Goal: Task Accomplishment & Management: Use online tool/utility

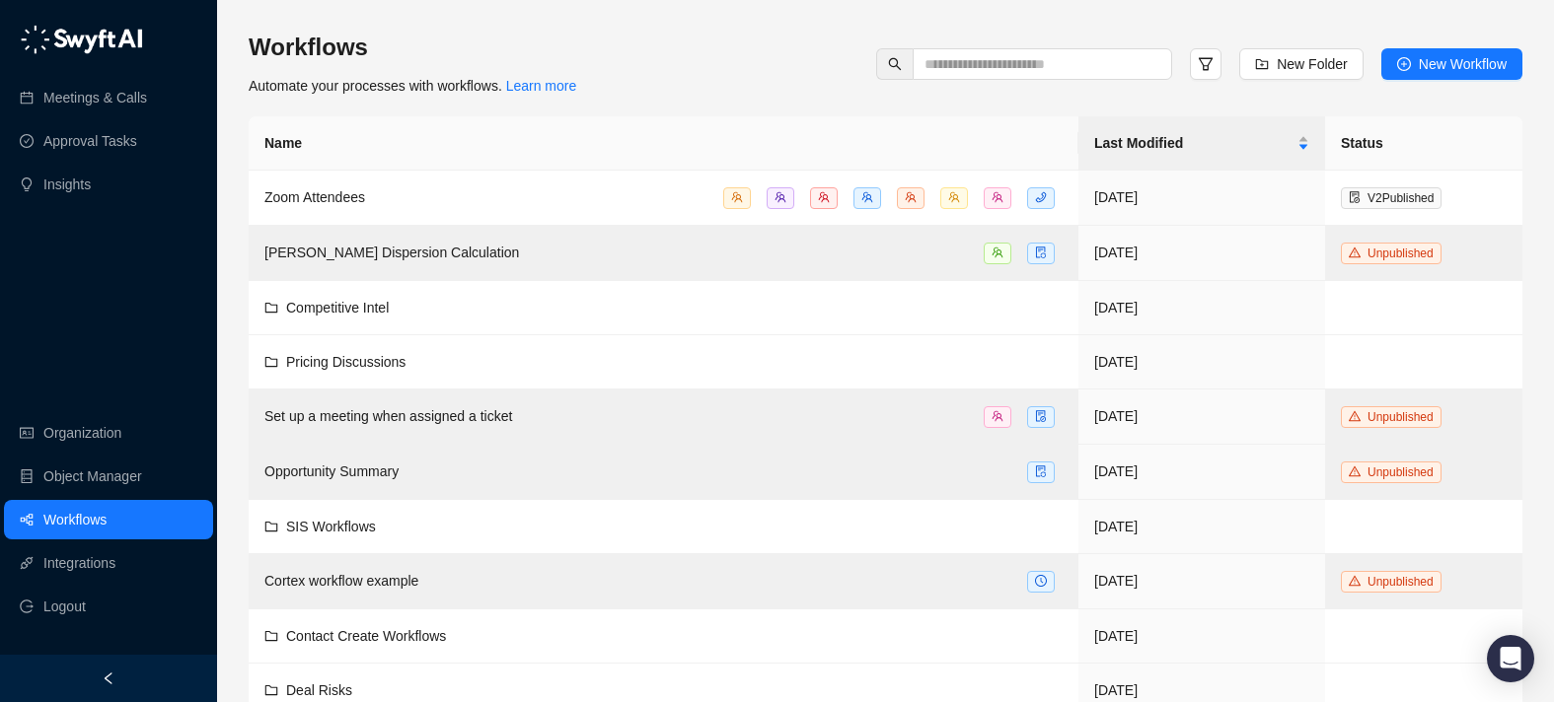
click at [107, 518] on link "Workflows" at bounding box center [74, 519] width 63 height 39
click at [1445, 76] on button "New Workflow" at bounding box center [1451, 64] width 141 height 32
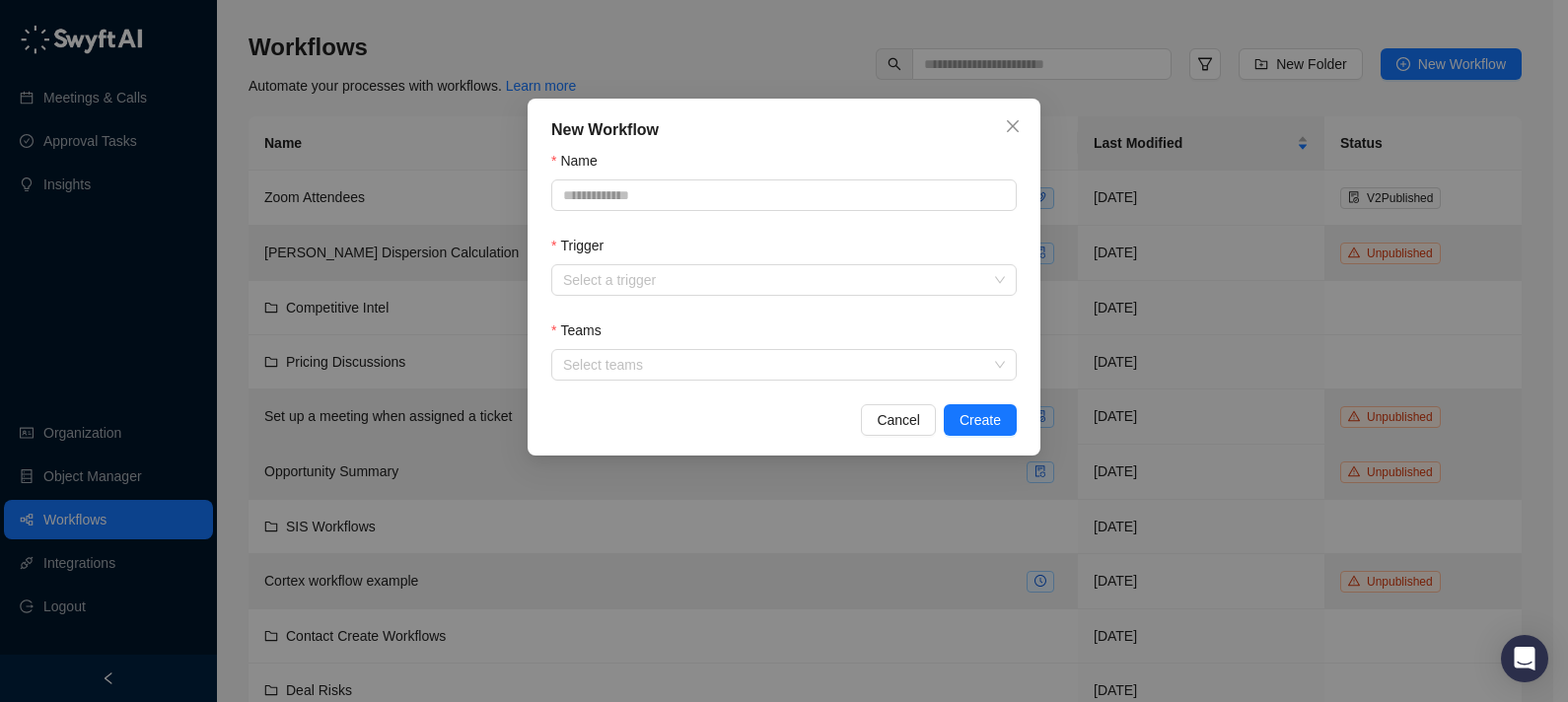
click at [662, 166] on div "Name" at bounding box center [784, 165] width 466 height 30
click at [888, 419] on span "Cancel" at bounding box center [898, 420] width 43 height 22
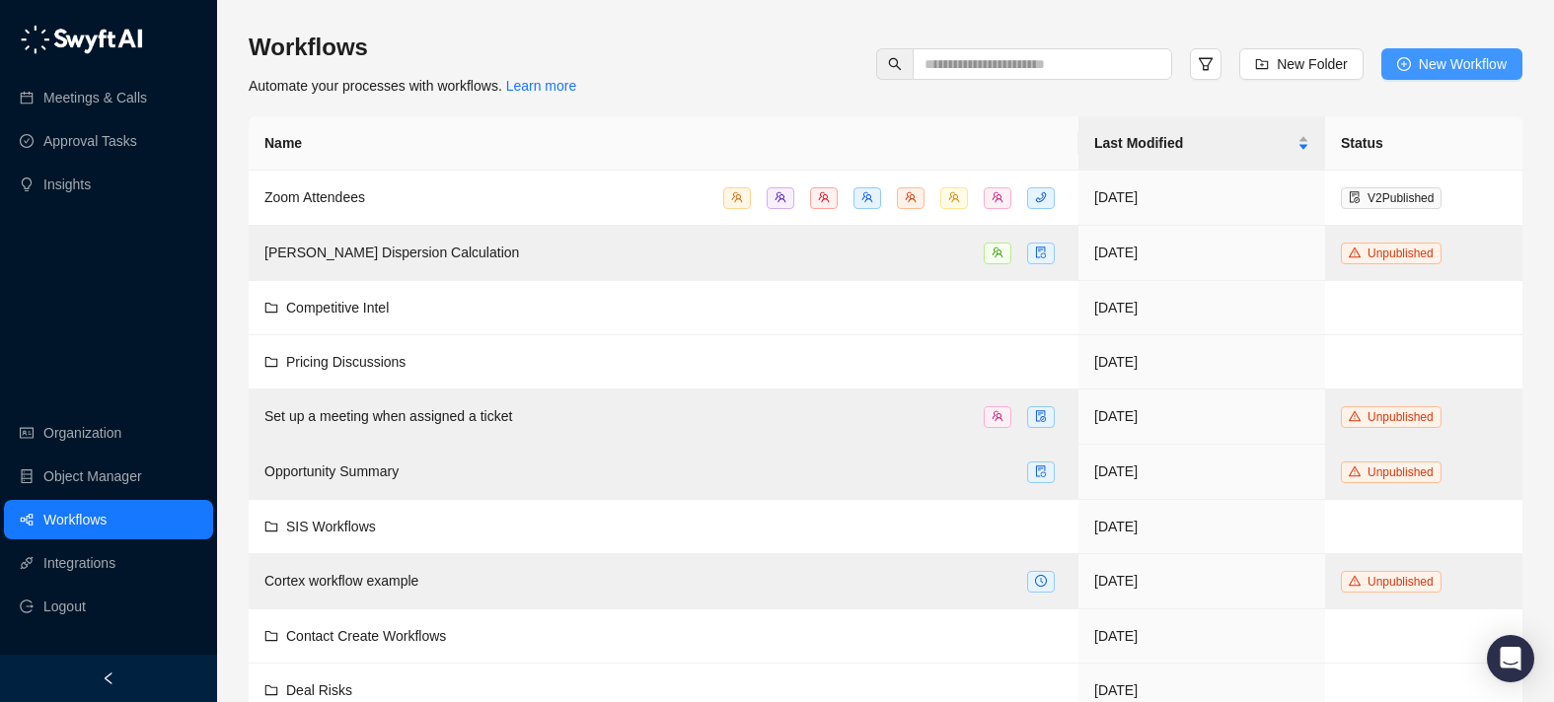
click at [1464, 66] on span "New Workflow" at bounding box center [1462, 64] width 88 height 22
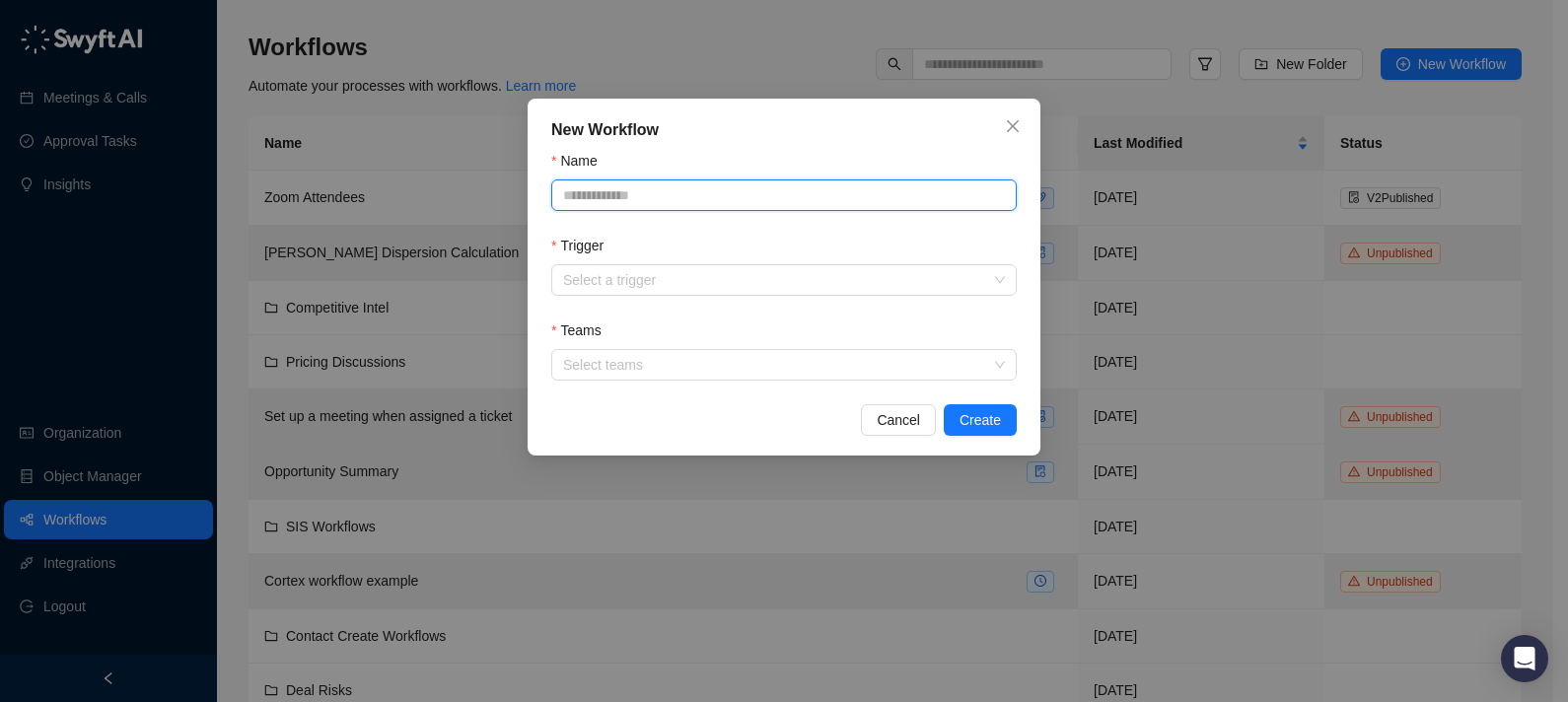
click at [845, 196] on input "Name" at bounding box center [784, 196] width 466 height 32
type input "****"
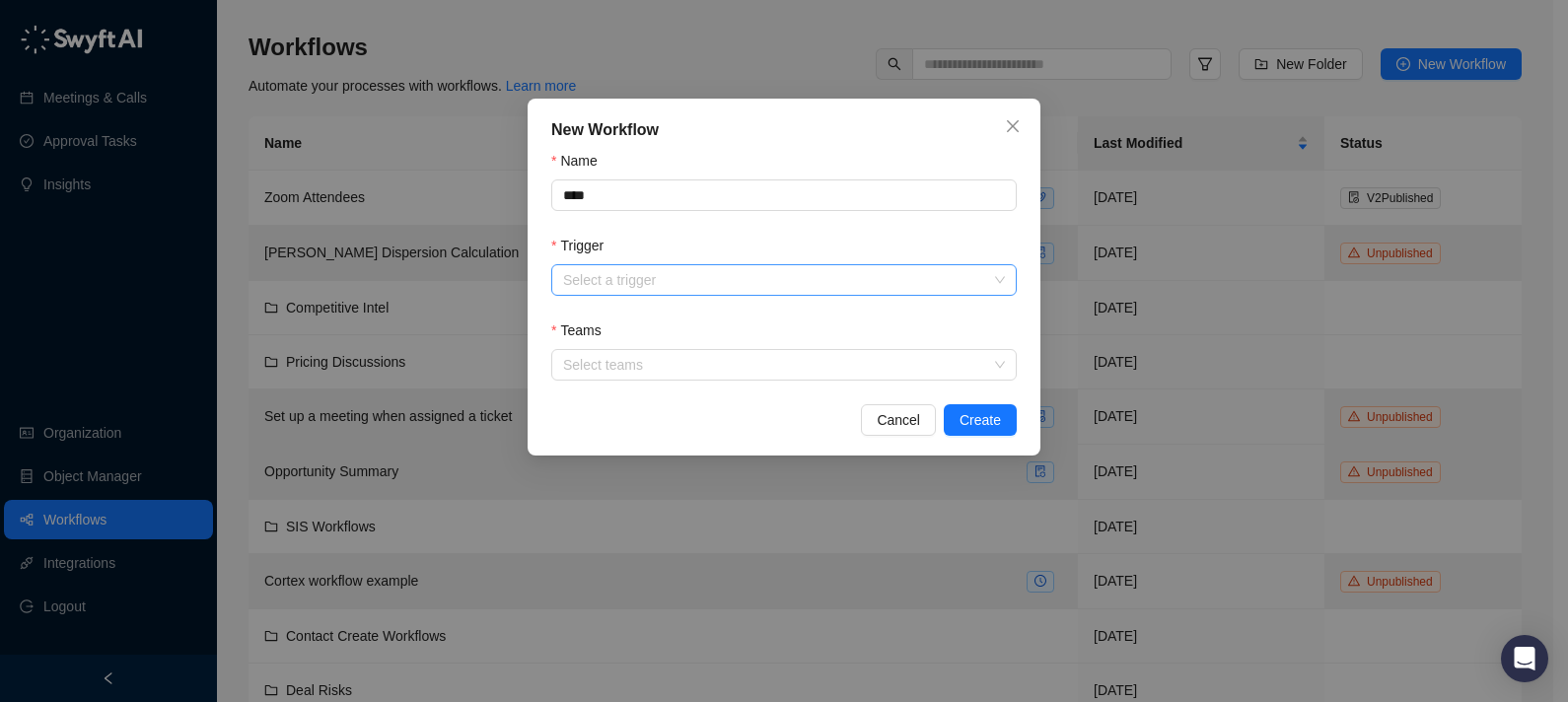
click at [760, 279] on input "Trigger" at bounding box center [778, 280] width 430 height 30
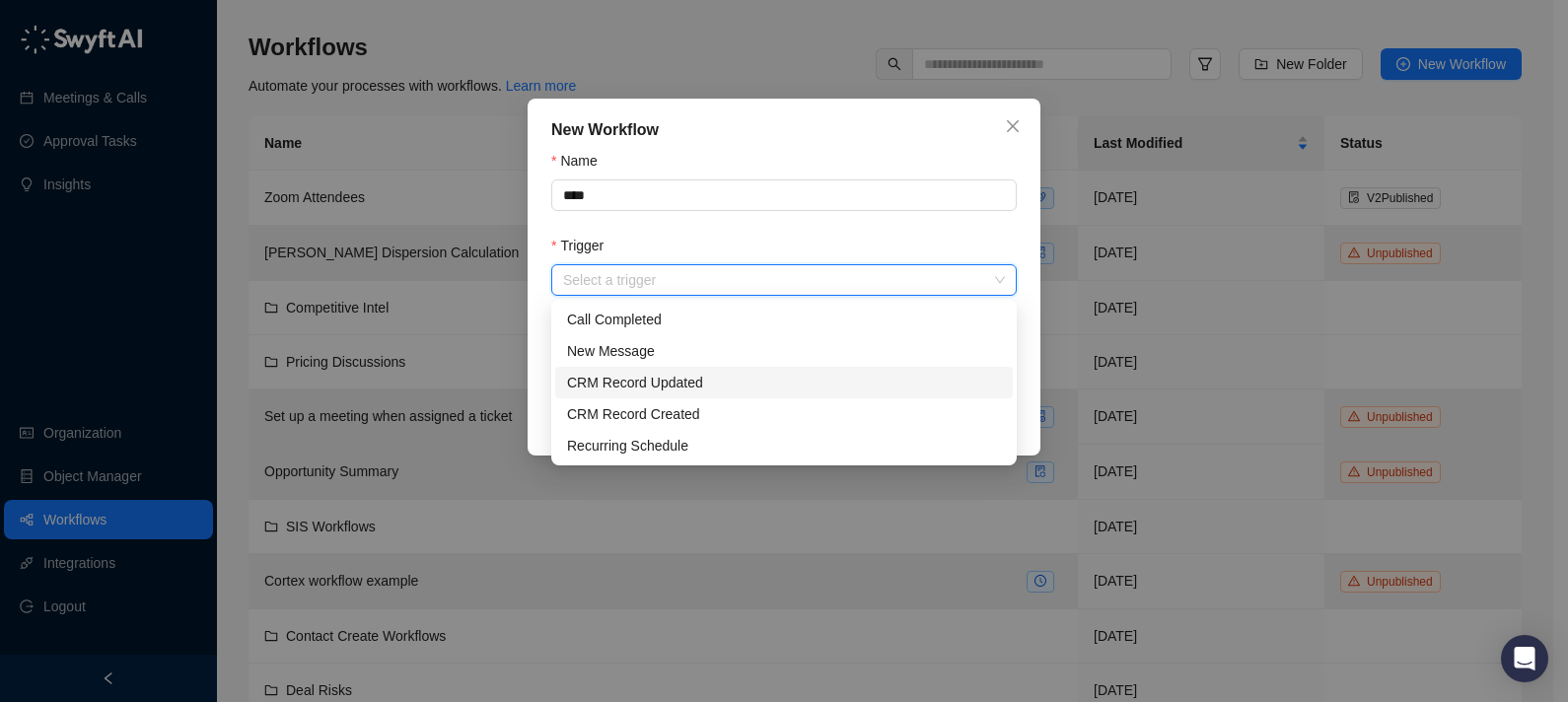
click at [734, 392] on div "CRM Record Updated" at bounding box center [784, 383] width 434 height 22
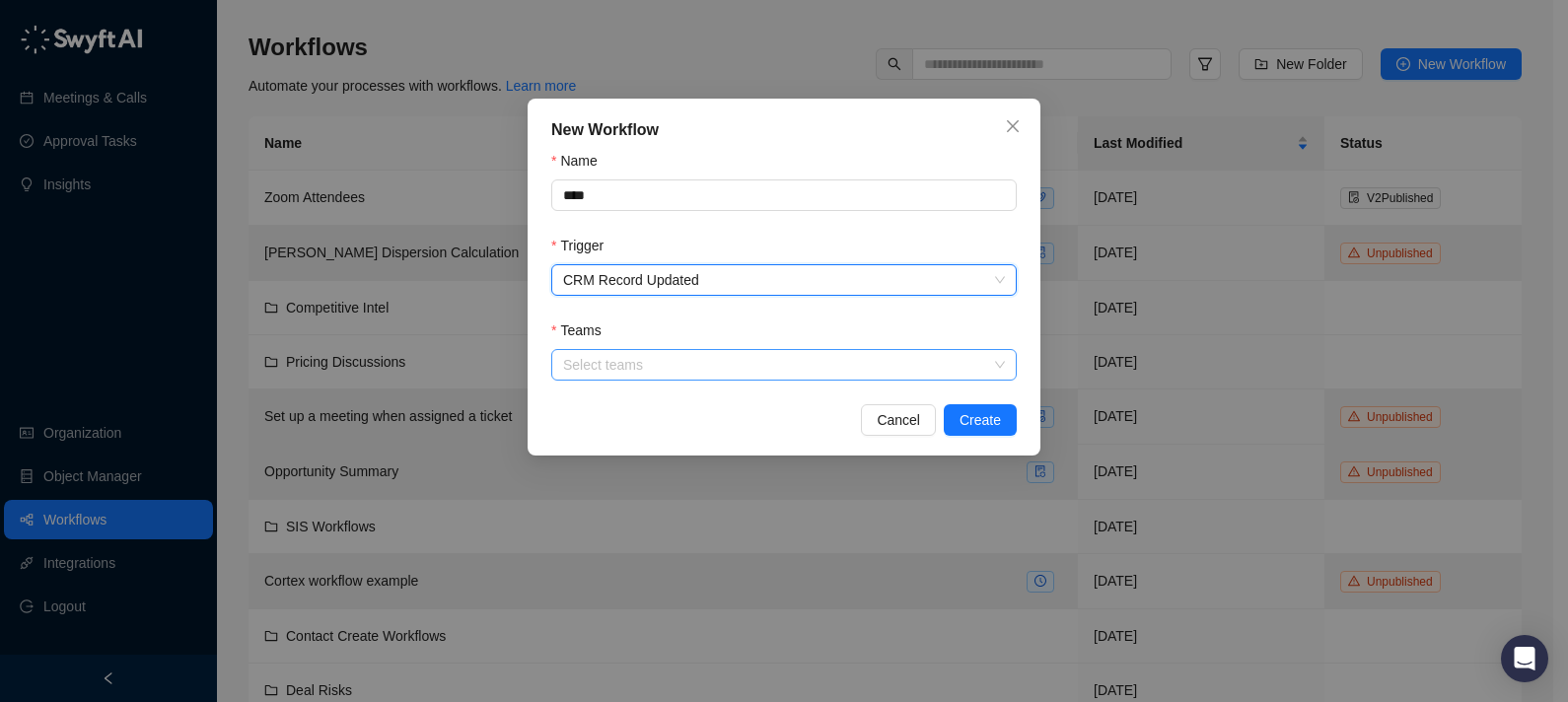
click at [750, 365] on div at bounding box center [773, 365] width 437 height 15
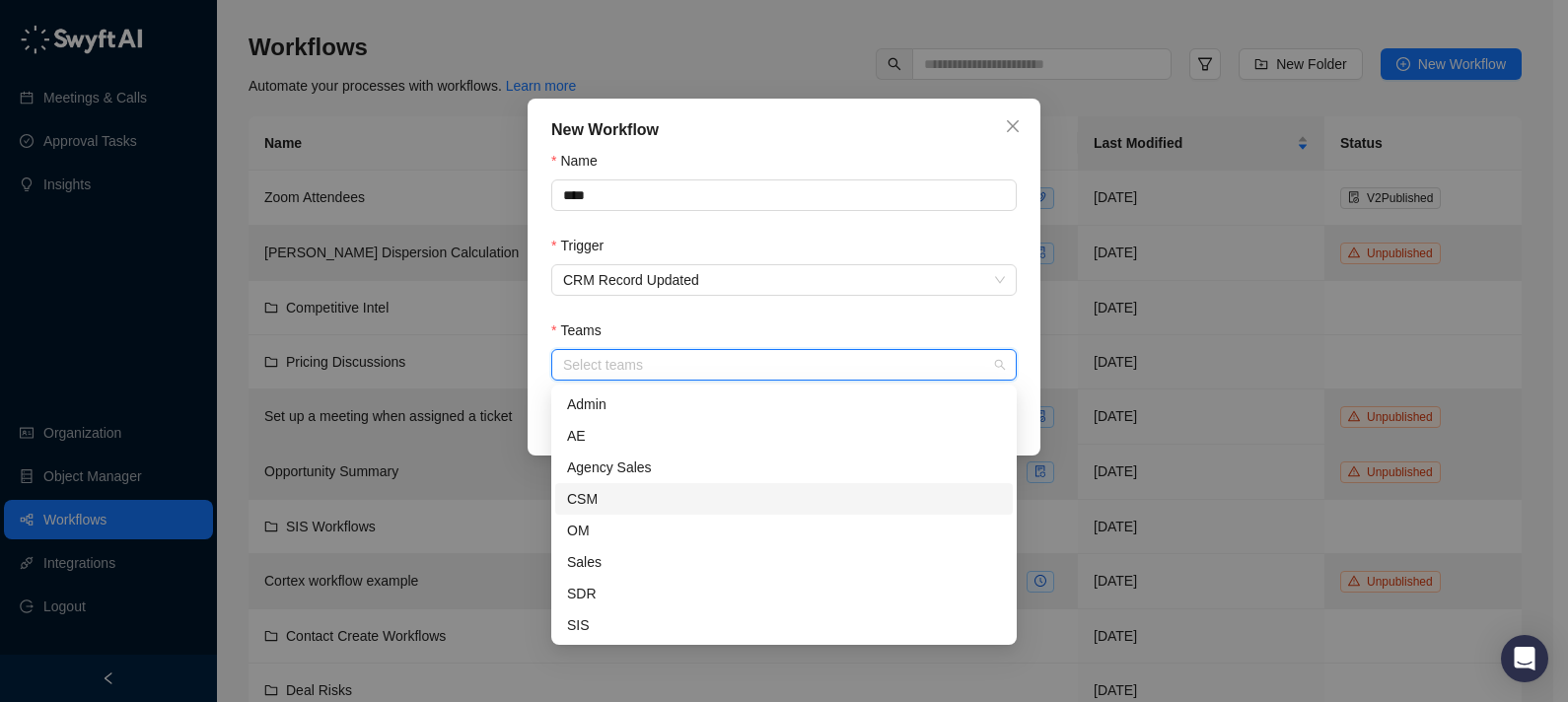
click at [674, 488] on div "CSM" at bounding box center [784, 499] width 434 height 22
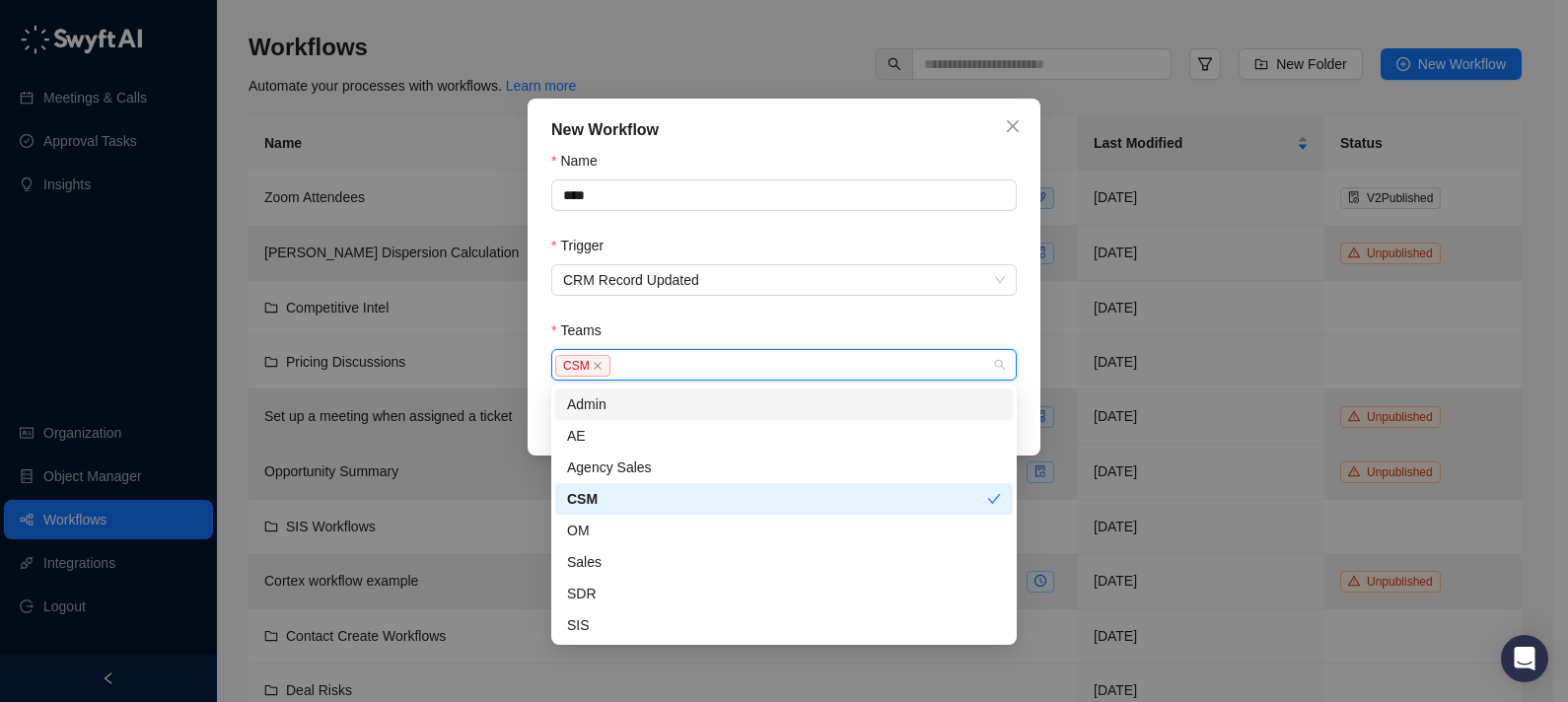
click at [949, 315] on form "Name **** Trigger CRM Record Updated Teams CSM" at bounding box center [784, 265] width 466 height 231
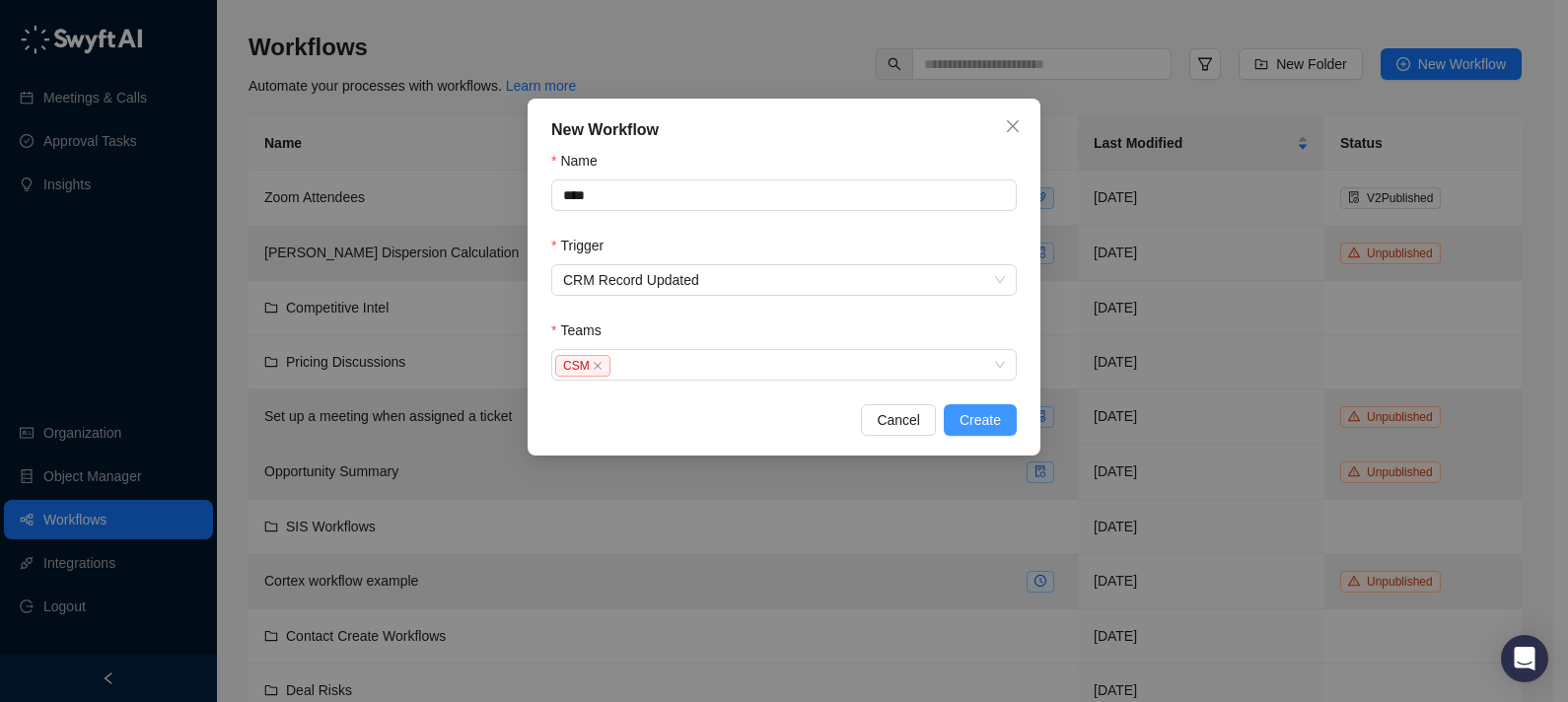
click at [1002, 418] on button "Create" at bounding box center [980, 420] width 73 height 32
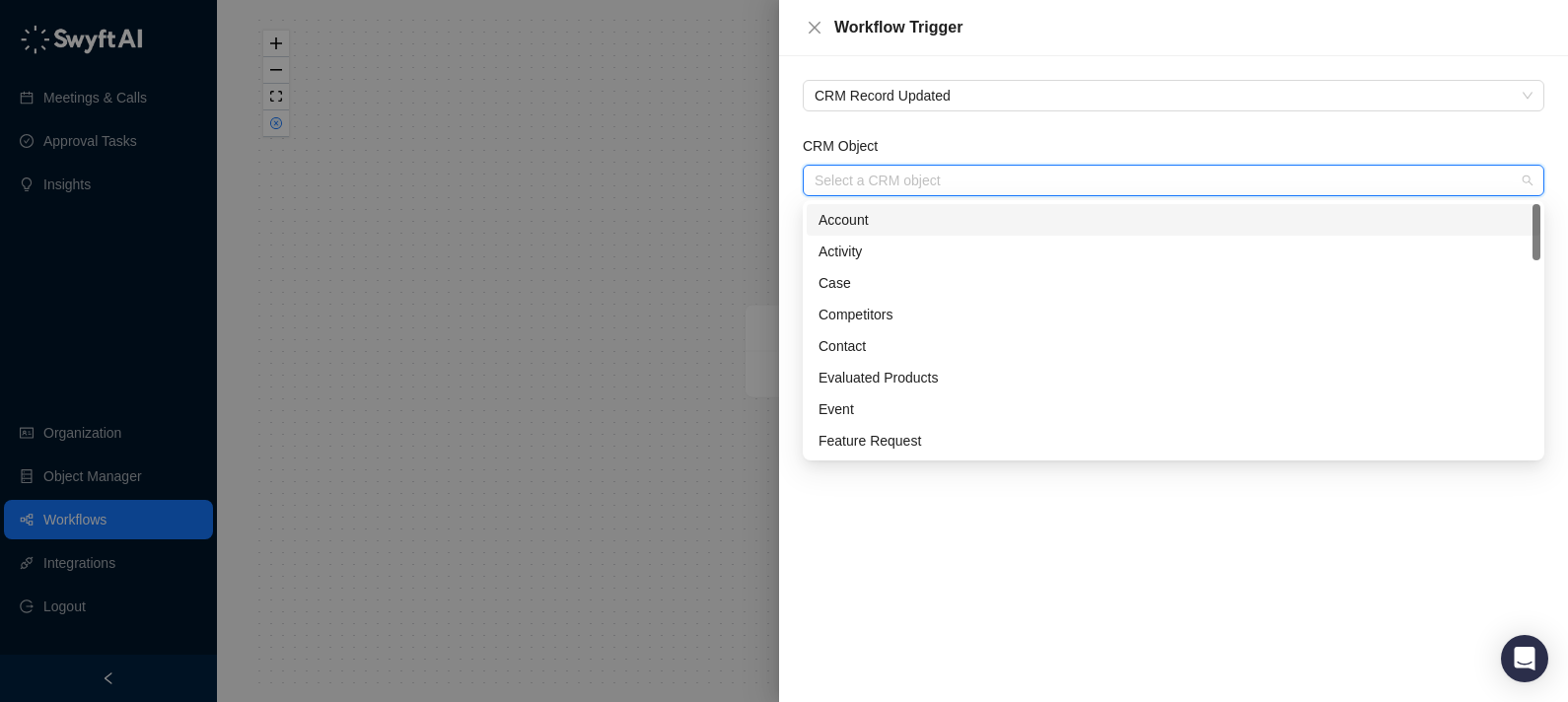
click at [903, 171] on input "CRM Object" at bounding box center [1168, 181] width 706 height 30
type input "*"
click at [900, 210] on div "Account" at bounding box center [1174, 220] width 710 height 22
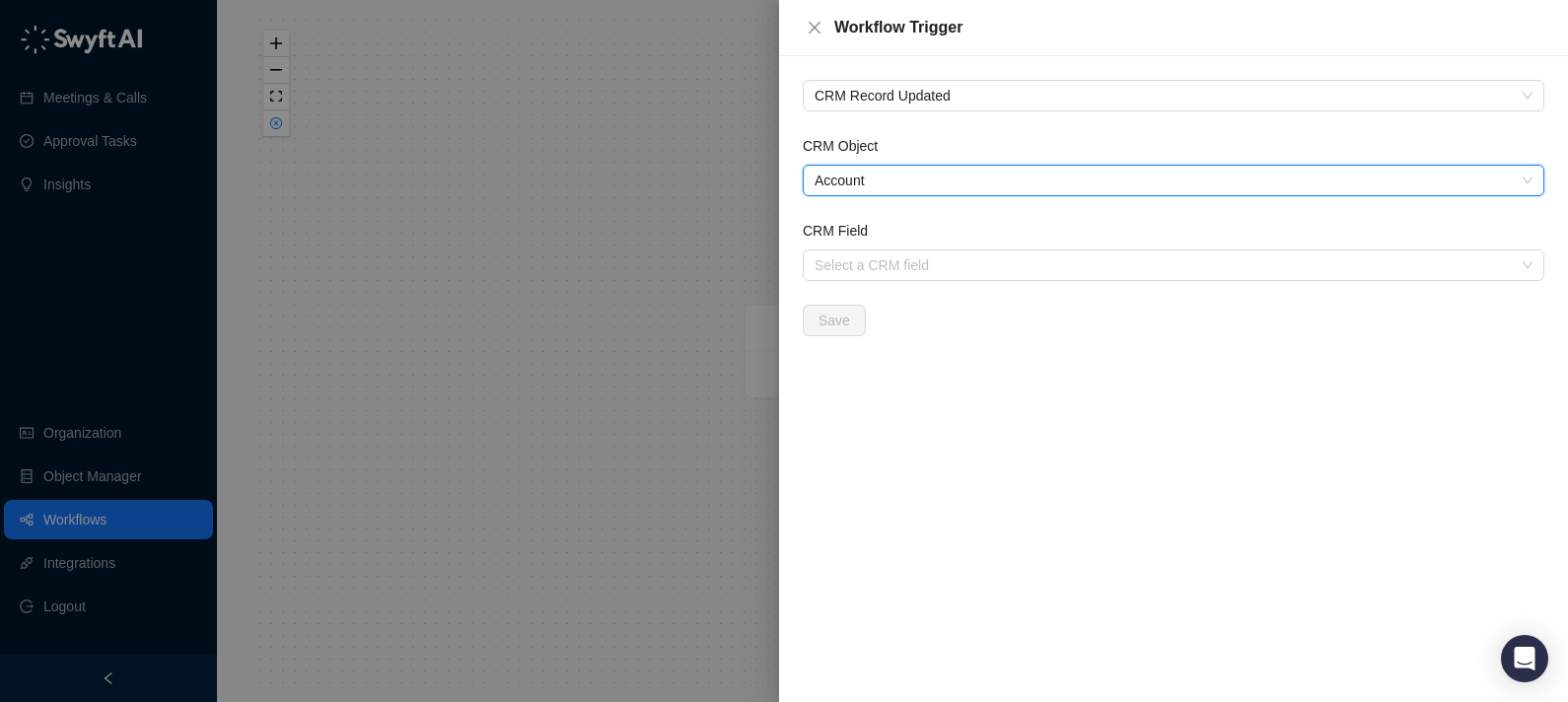
click at [904, 186] on span "Account" at bounding box center [1174, 181] width 718 height 30
click at [921, 268] on input "CRM Field" at bounding box center [1168, 266] width 706 height 30
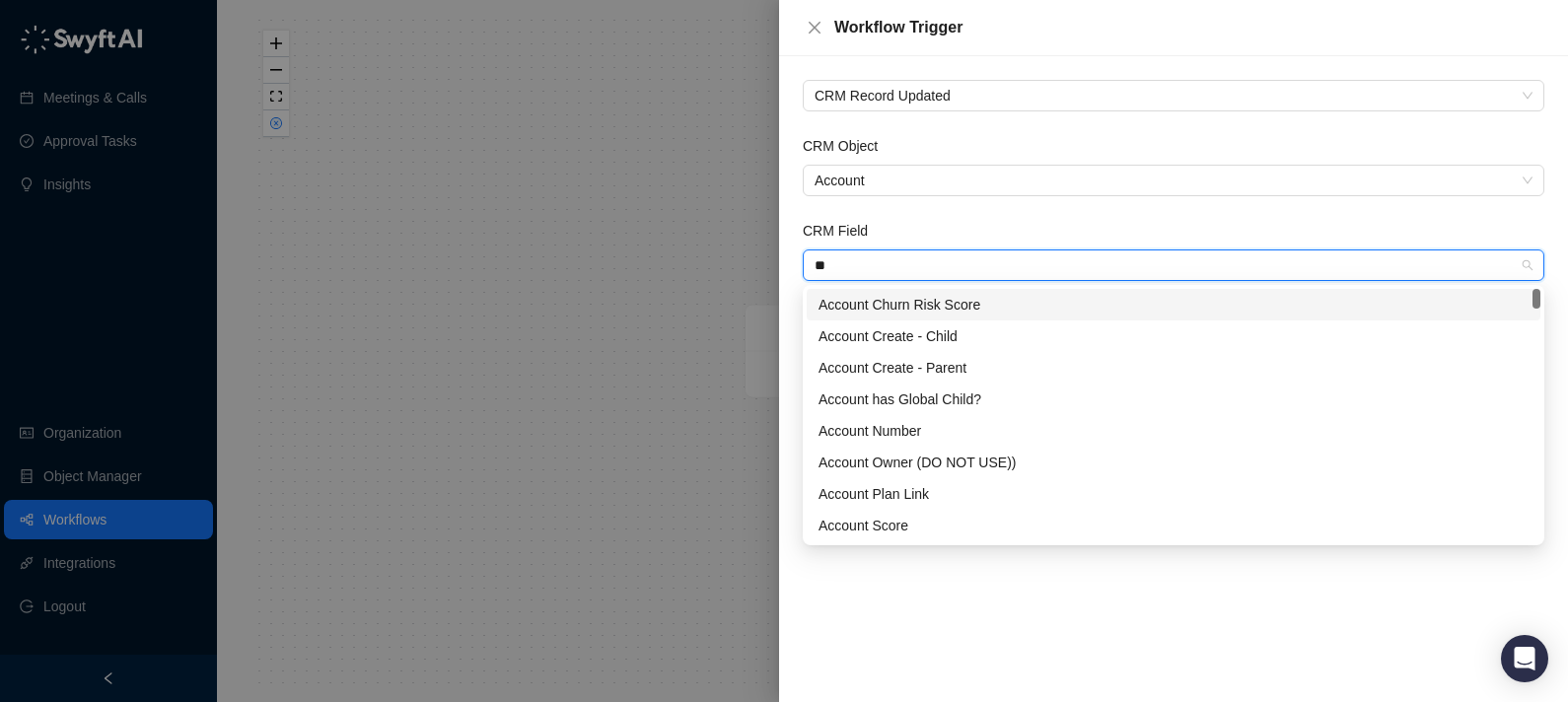
type input "***"
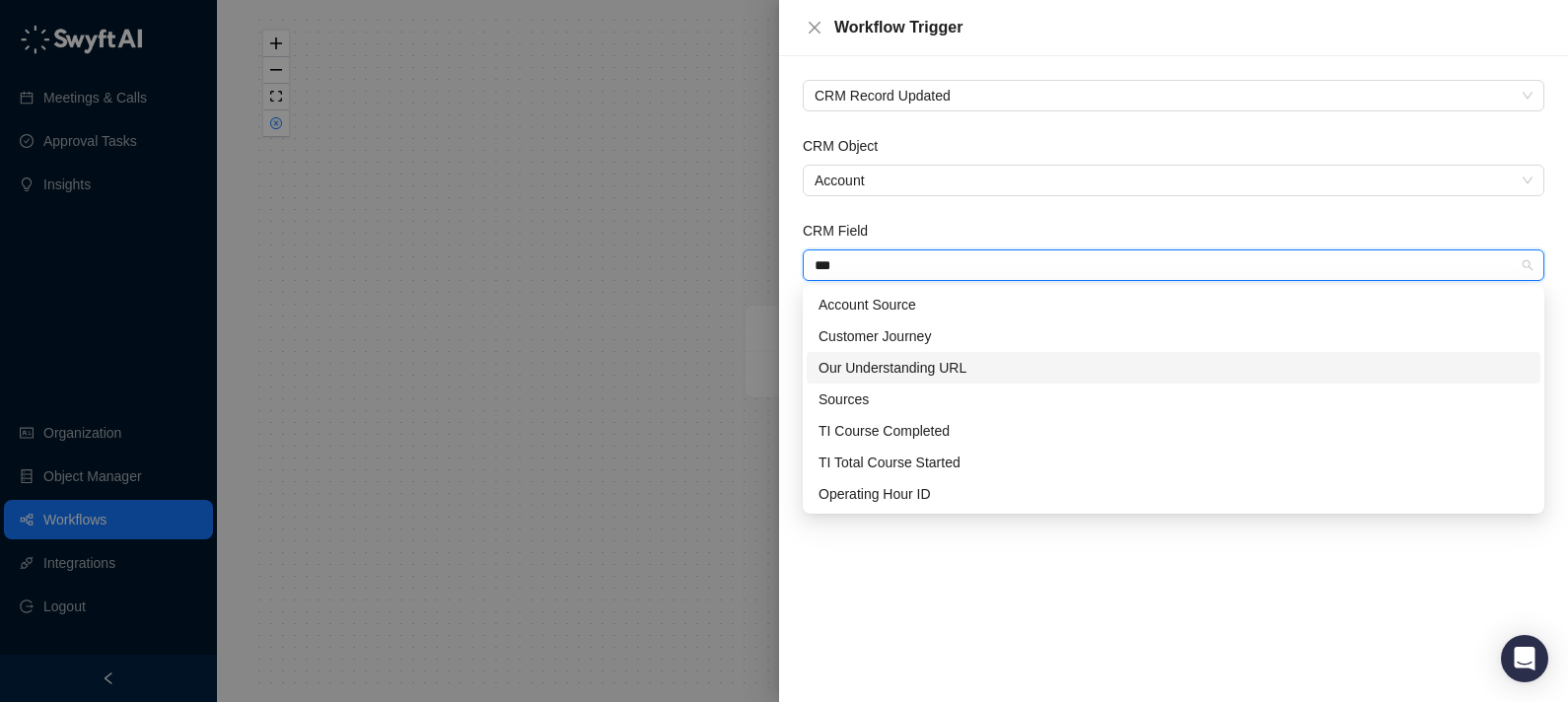
click at [898, 362] on div "Our Understanding URL" at bounding box center [1174, 368] width 710 height 22
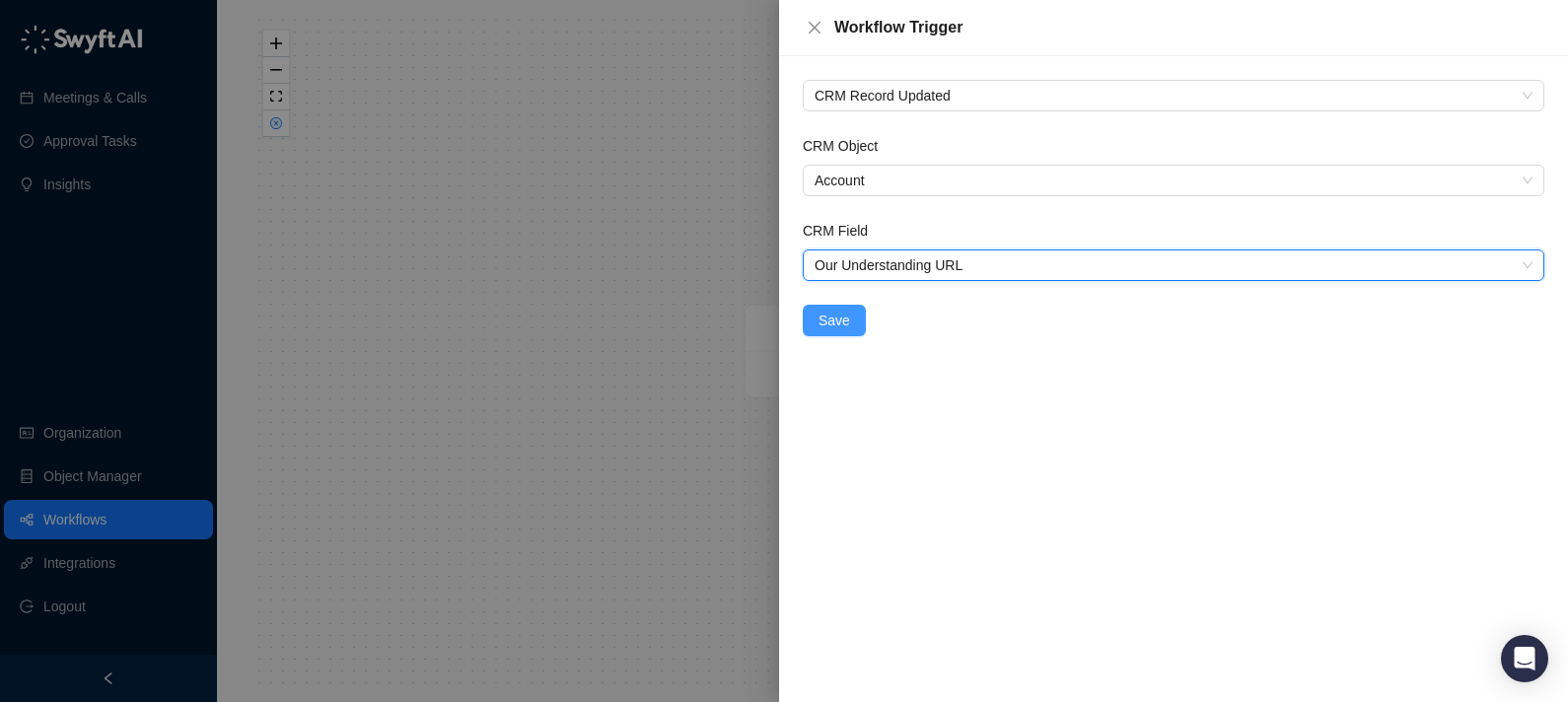
click at [855, 326] on button "Save" at bounding box center [834, 321] width 63 height 32
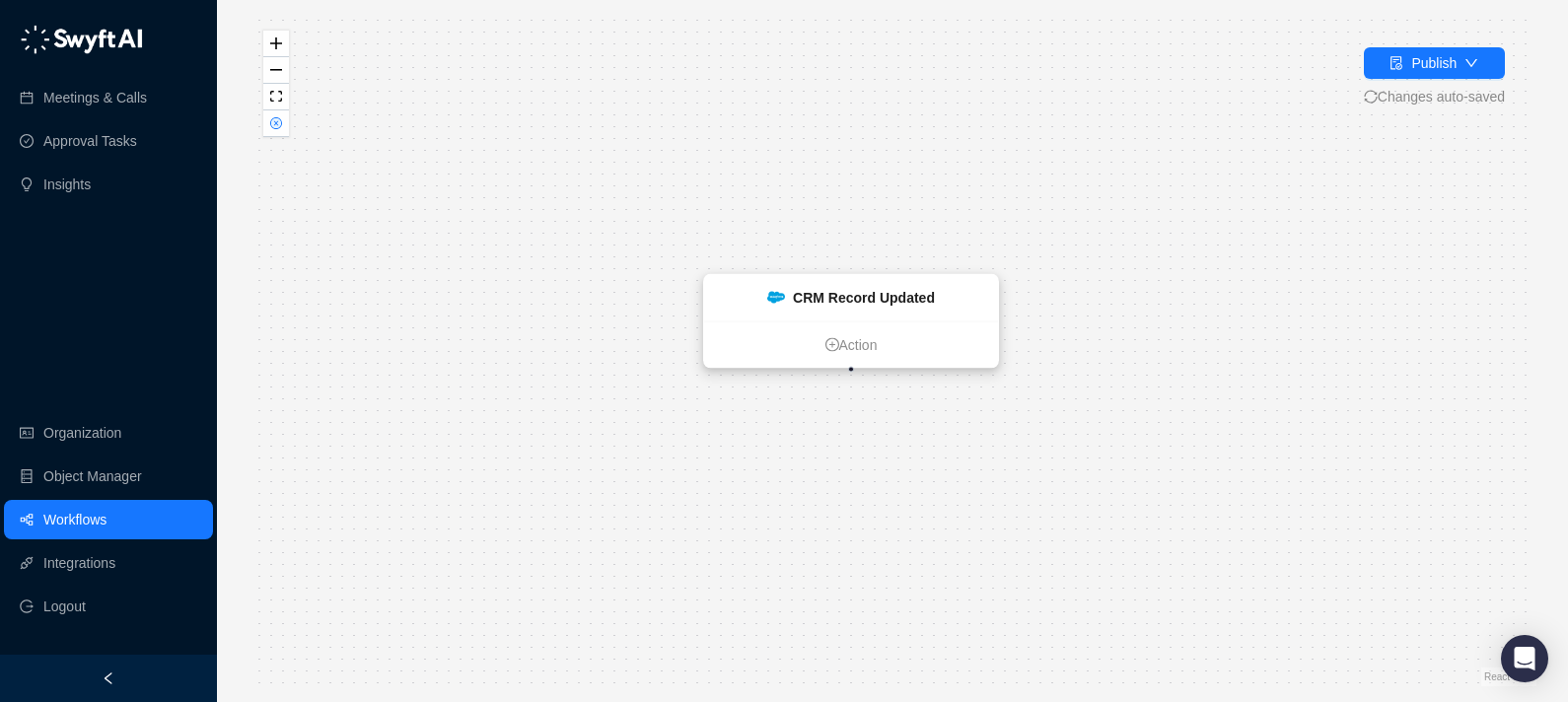
drag, startPoint x: 854, startPoint y: 327, endPoint x: 697, endPoint y: 255, distance: 172.6
click at [793, 290] on strong "CRM Record Updated" at bounding box center [864, 298] width 142 height 16
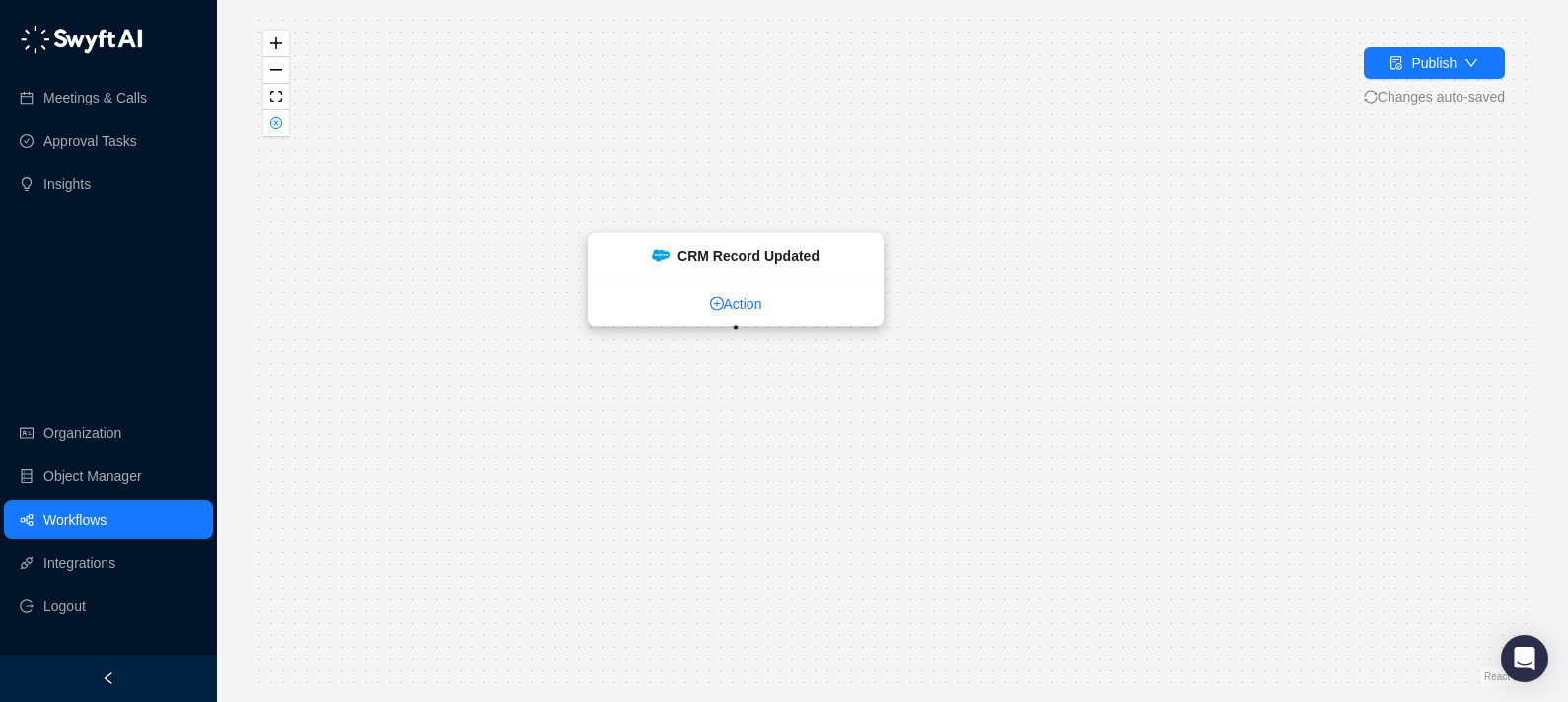
click at [710, 309] on icon "plus-circle" at bounding box center [717, 304] width 14 height 14
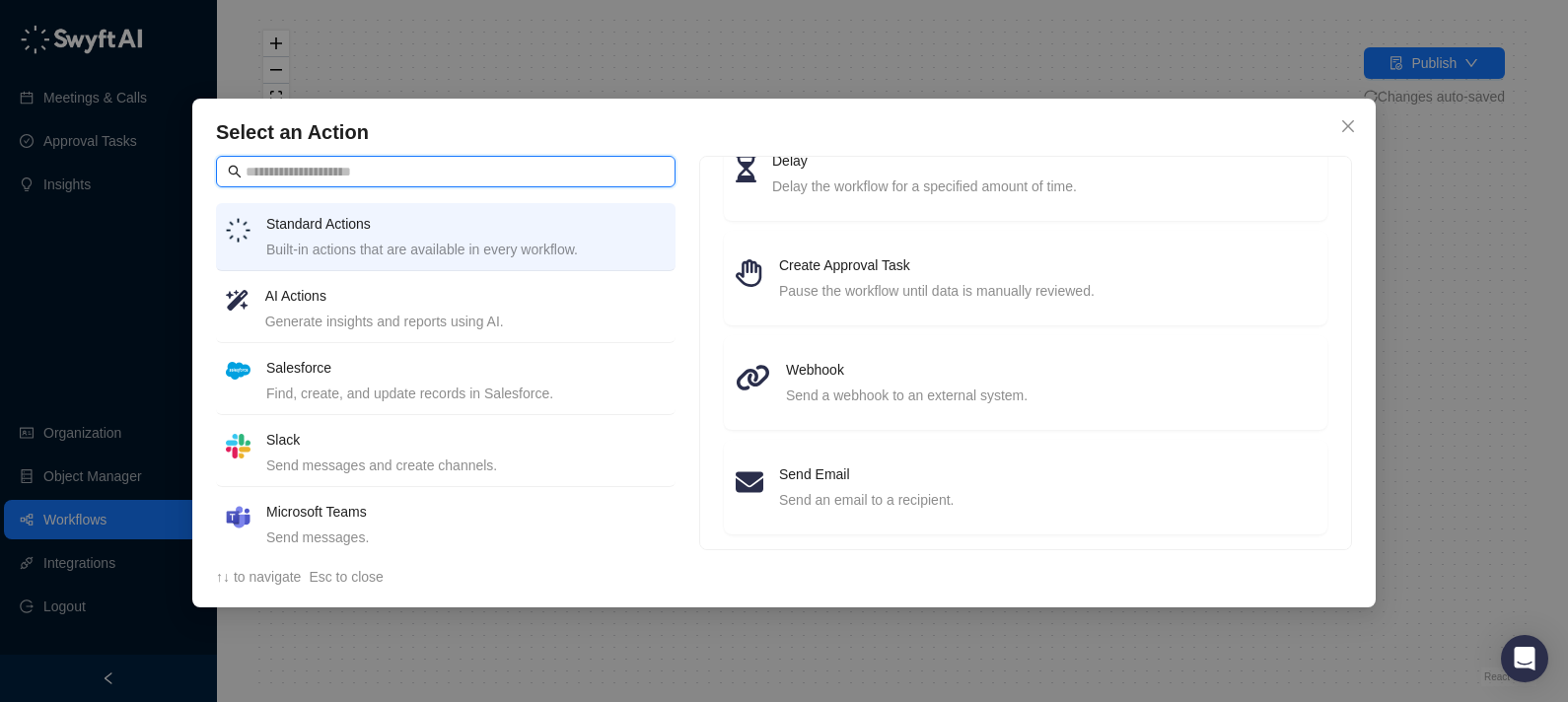
scroll to position [282, 0]
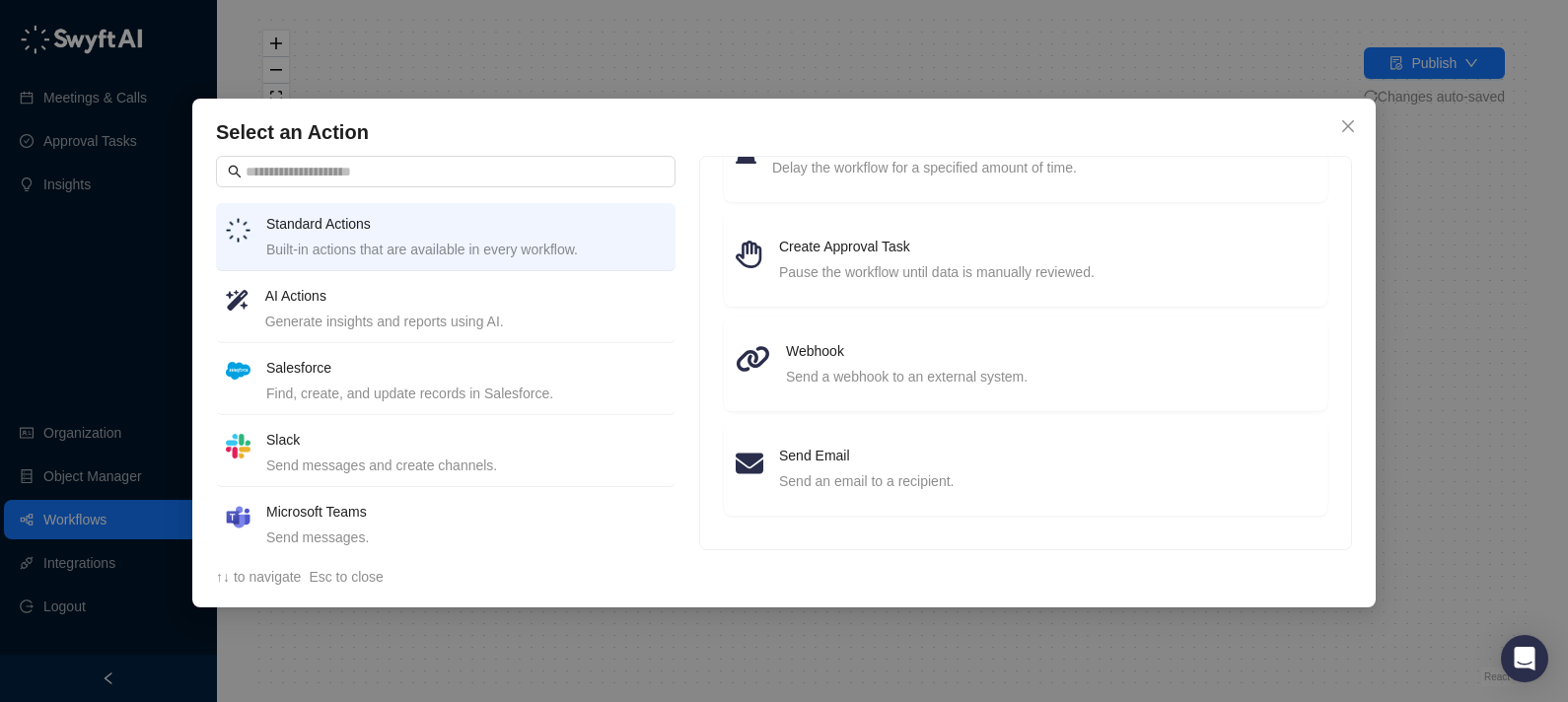
click at [506, 278] on li "AI Actions Generate insights and reports using AI." at bounding box center [446, 309] width 460 height 68
